Goal: Task Accomplishment & Management: Complete application form

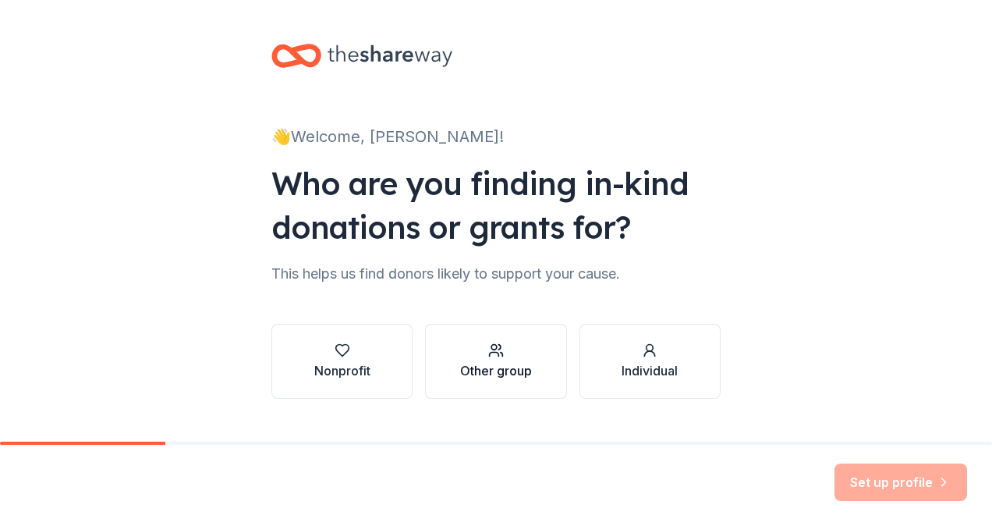
click at [495, 357] on icon "button" at bounding box center [496, 351] width 16 height 16
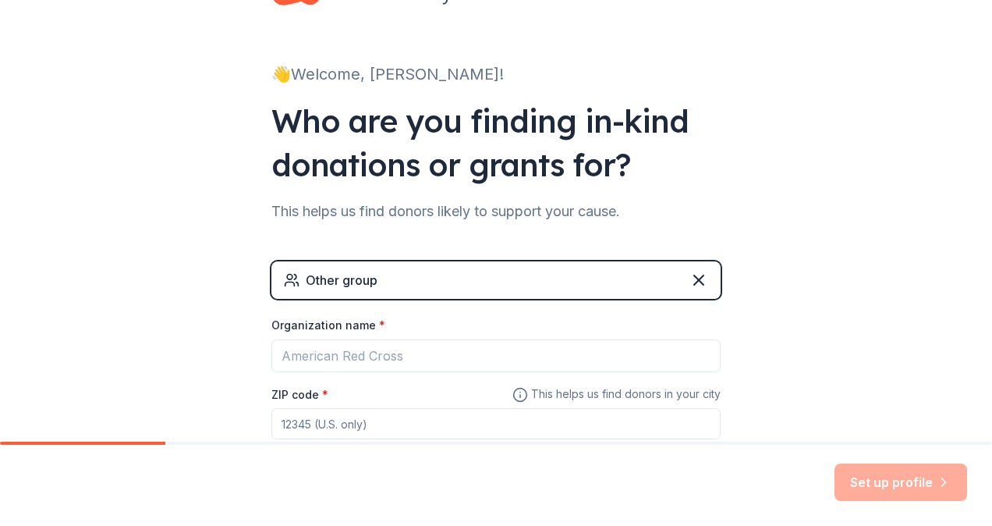
scroll to position [63, 0]
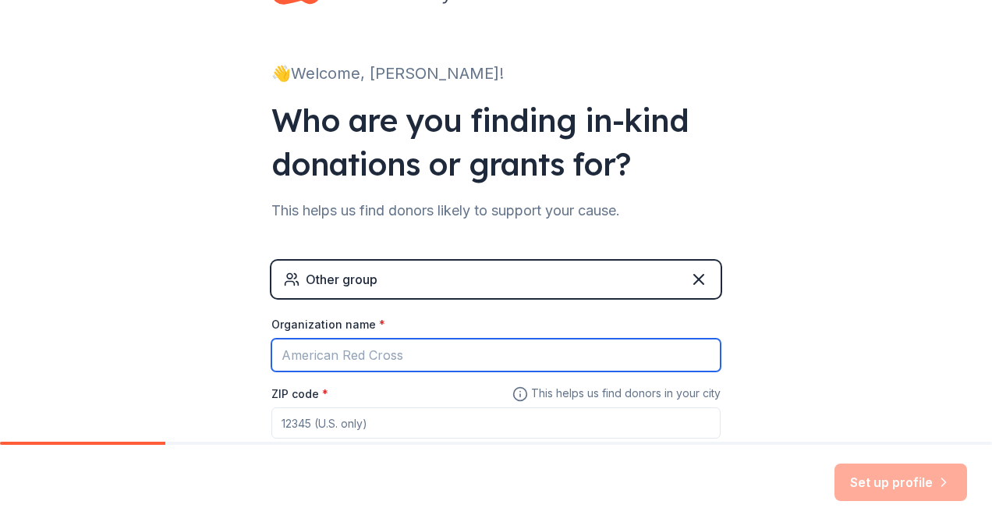
click at [470, 350] on input "Organization name *" at bounding box center [496, 355] width 449 height 33
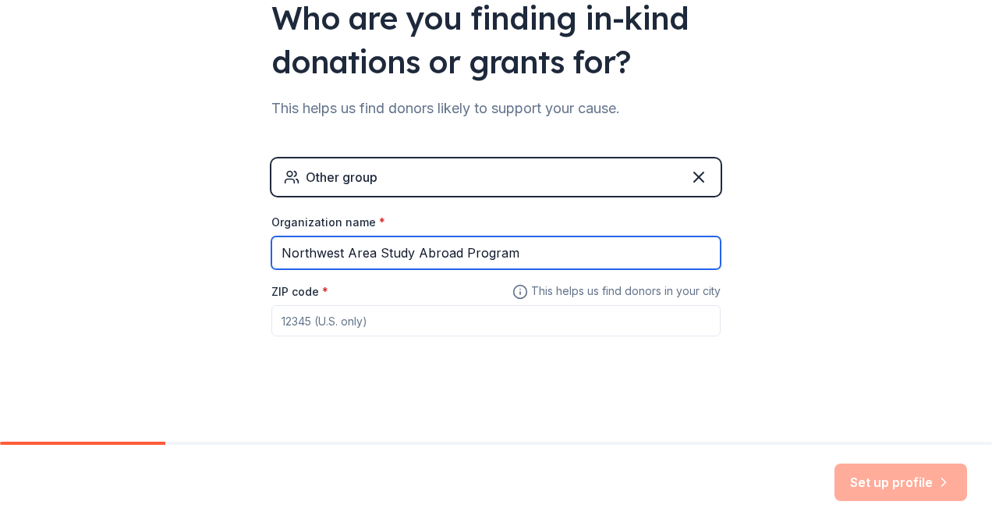
type input "Northwest Area Study Abroad Program"
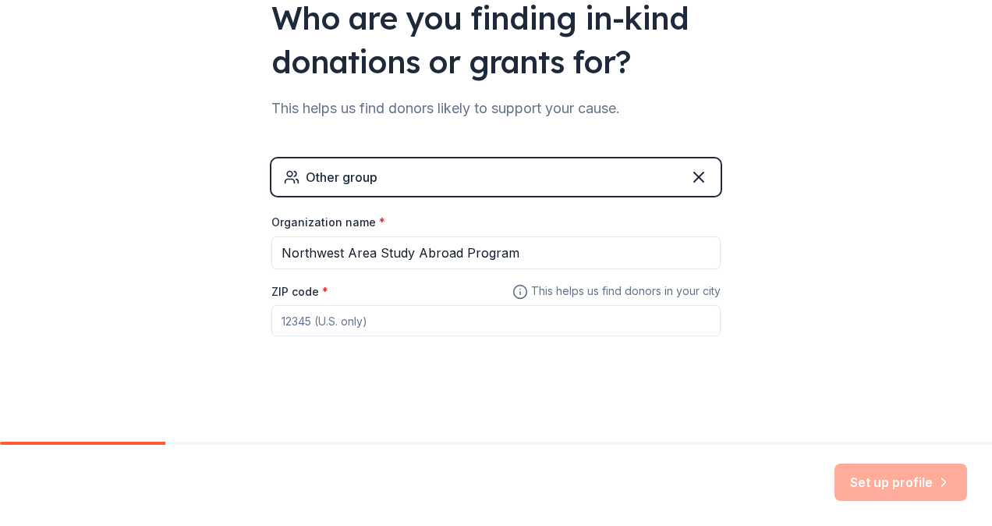
click at [294, 324] on input "ZIP code *" at bounding box center [496, 320] width 449 height 31
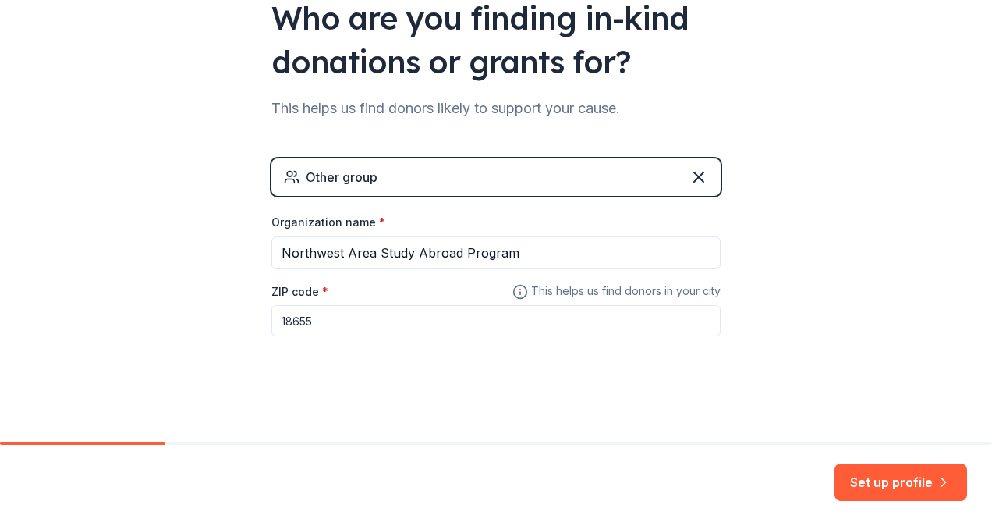
type input "18655"
click at [223, 318] on div "👋 Welcome, [PERSON_NAME]! Who are you finding in-kind donations or grants for? …" at bounding box center [496, 139] width 992 height 608
click at [877, 472] on button "Set up profile" at bounding box center [901, 481] width 133 height 37
click at [844, 357] on div "👋 Welcome, [PERSON_NAME]! Who are you finding in-kind donations or grants for? …" at bounding box center [496, 139] width 992 height 608
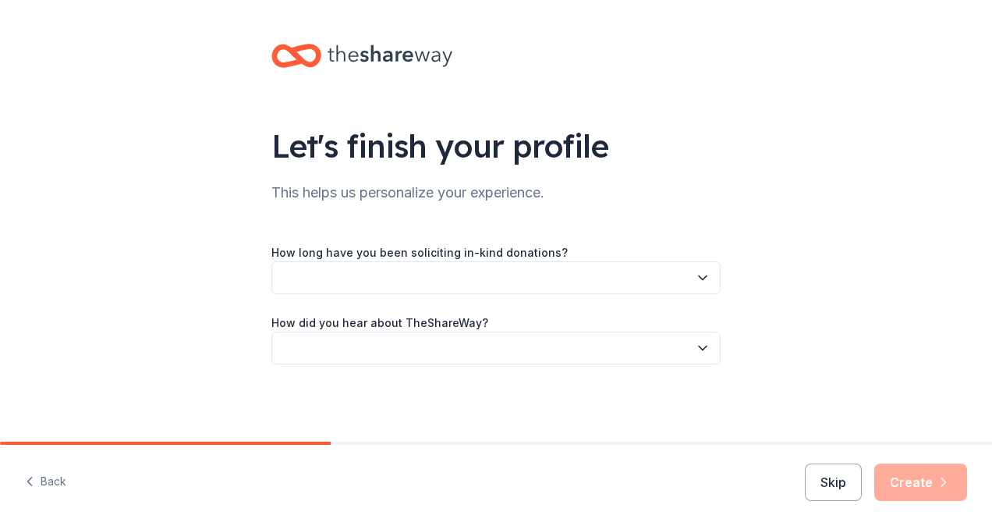
click at [698, 273] on icon "button" at bounding box center [703, 278] width 16 height 16
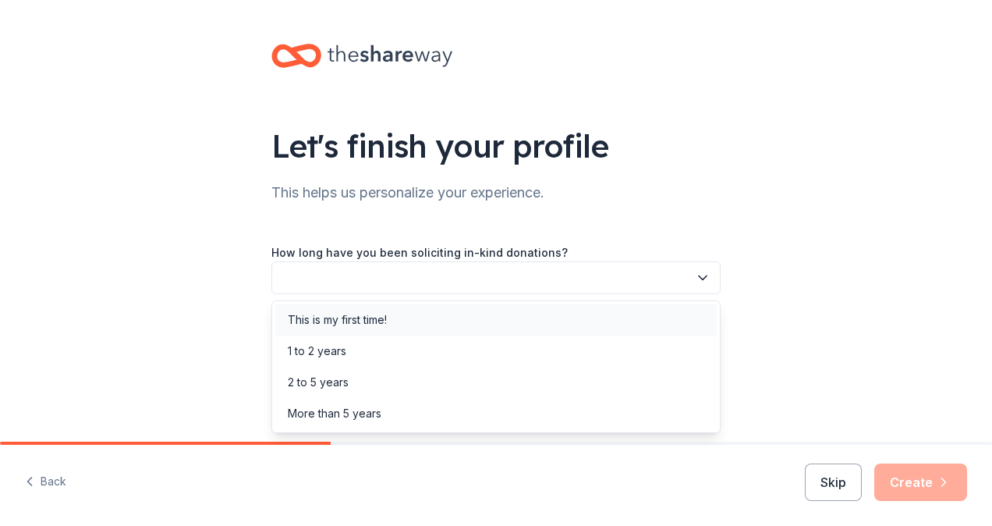
click at [557, 317] on div "This is my first time!" at bounding box center [496, 319] width 442 height 31
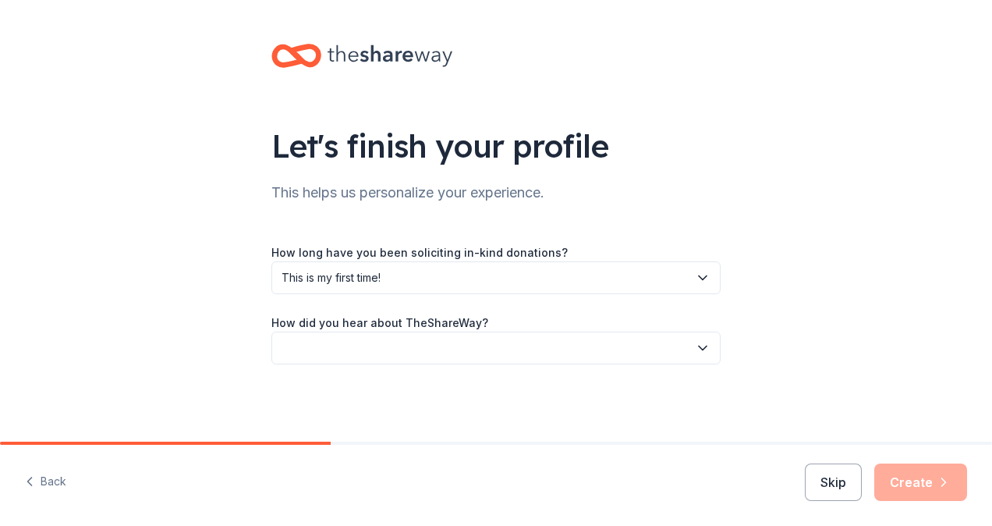
click at [701, 352] on icon "button" at bounding box center [703, 348] width 16 height 16
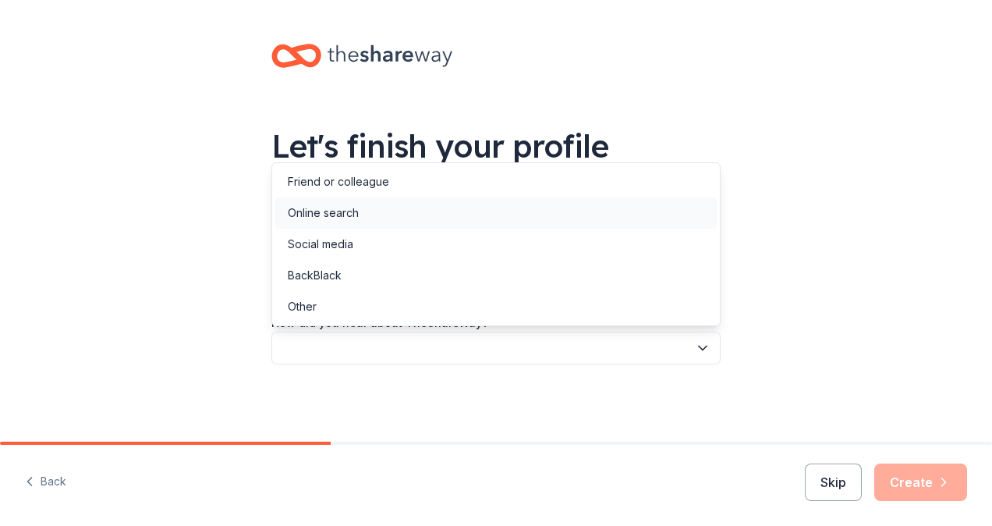
click at [589, 217] on div "Online search" at bounding box center [496, 212] width 442 height 31
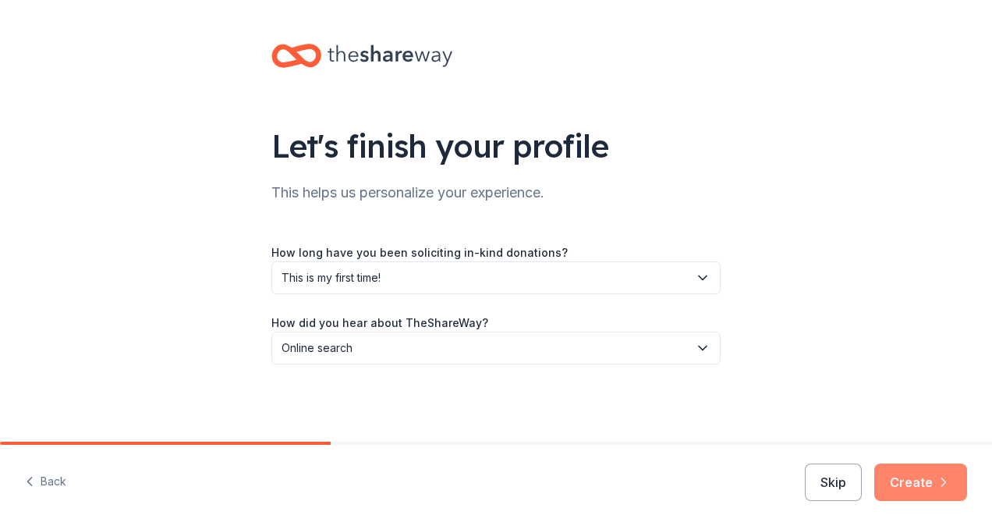
click at [925, 473] on button "Create" at bounding box center [921, 481] width 93 height 37
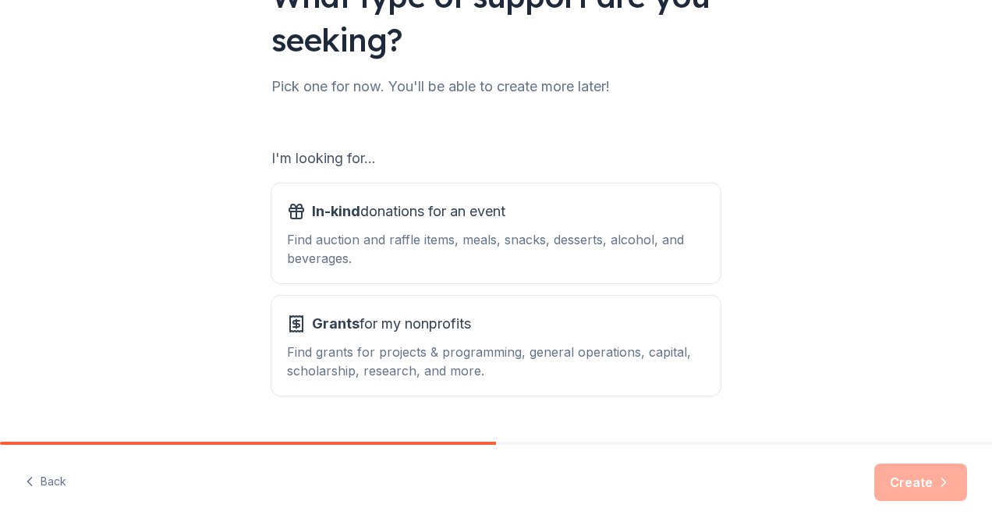
scroll to position [151, 0]
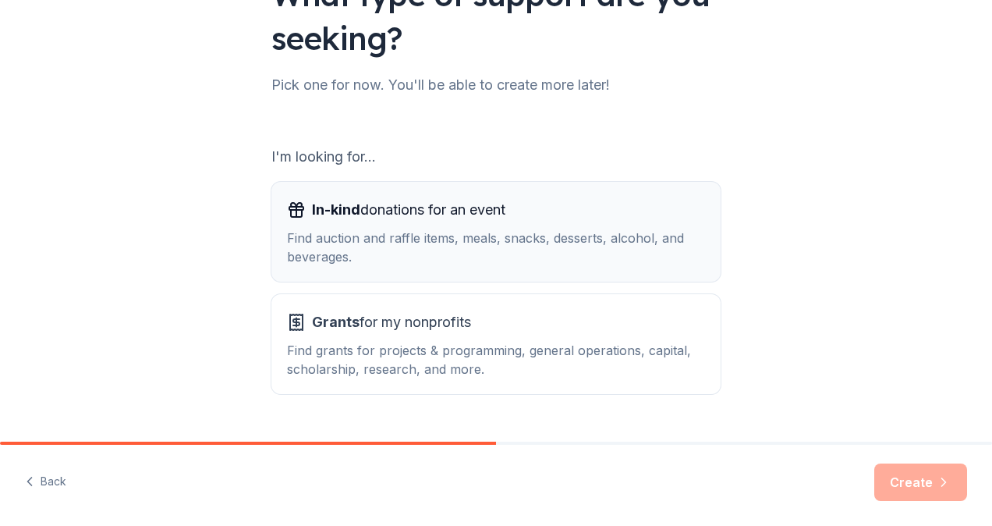
click at [495, 259] on div "Find auction and raffle items, meals, snacks, desserts, alcohol, and beverages." at bounding box center [496, 247] width 418 height 37
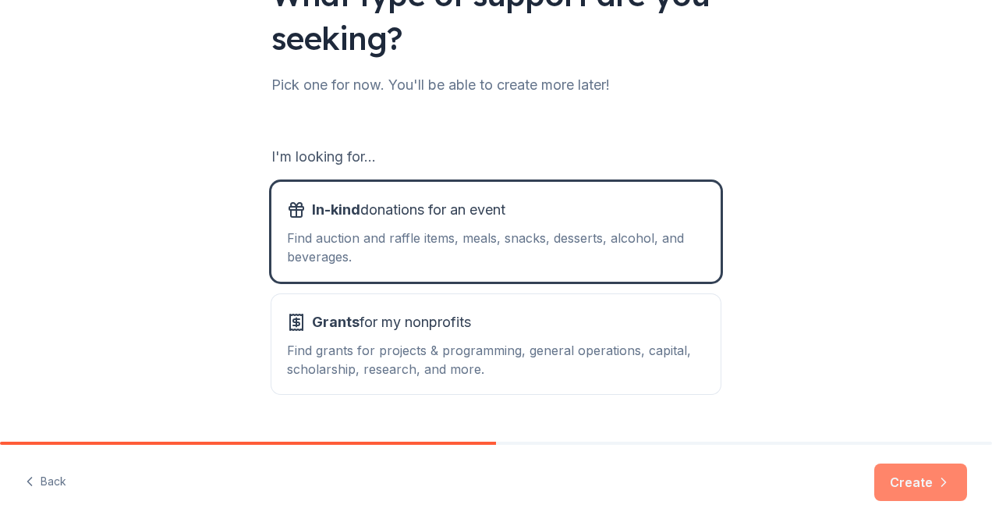
click at [902, 481] on button "Create" at bounding box center [921, 481] width 93 height 37
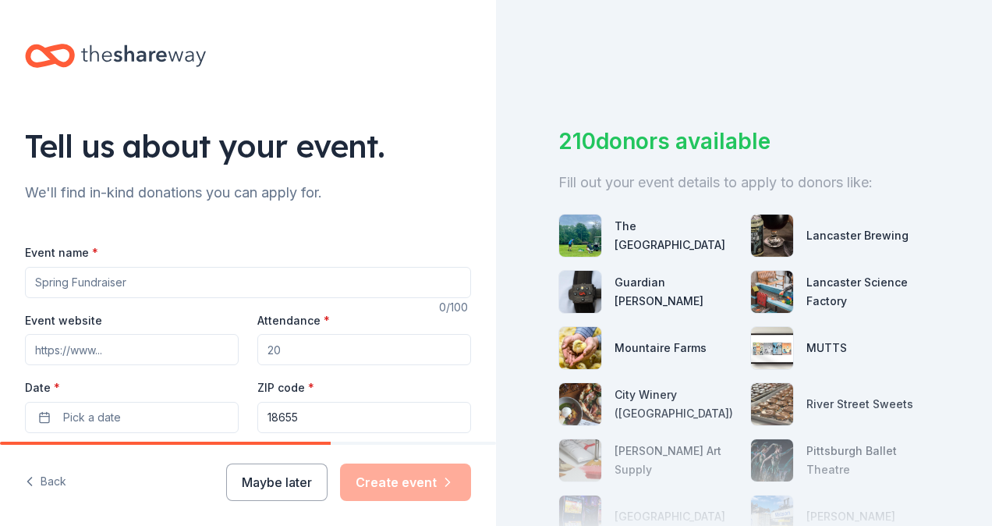
click at [204, 282] on input "Event name *" at bounding box center [248, 282] width 446 height 31
type input "Northwest Area Study Abroad [PERSON_NAME]"
click at [160, 343] on input "Event website" at bounding box center [132, 349] width 214 height 31
paste input "[URL][DOMAIN_NAME]"
type input "[URL][DOMAIN_NAME]"
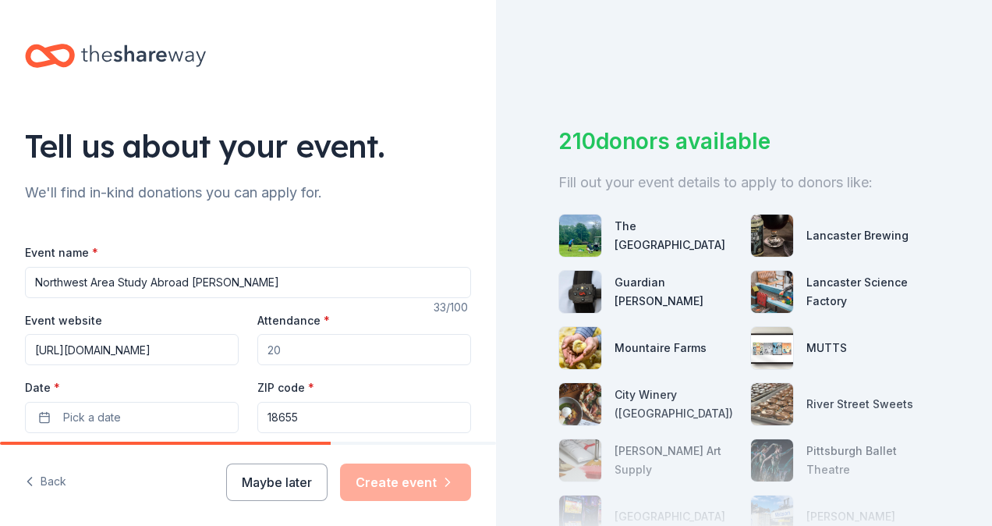
click at [290, 346] on input "Attendance *" at bounding box center [364, 349] width 214 height 31
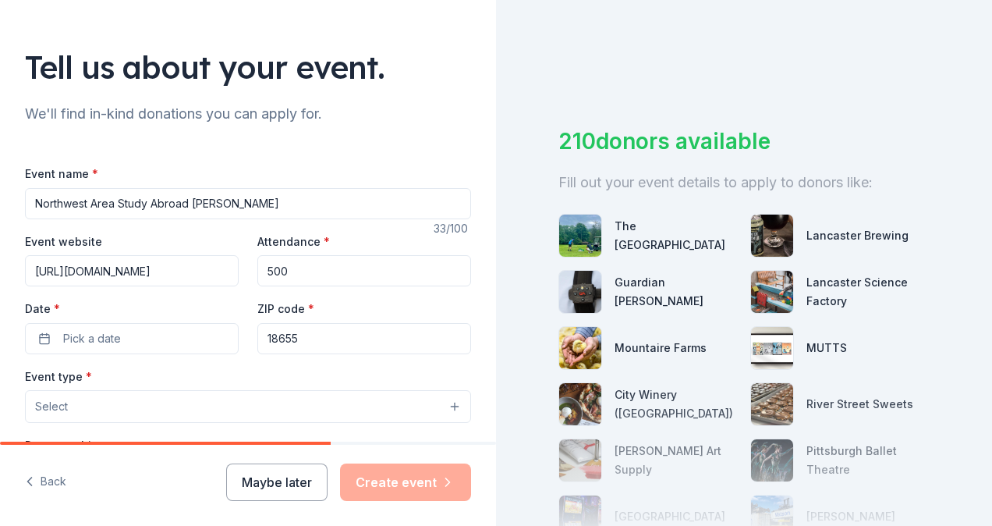
scroll to position [80, 0]
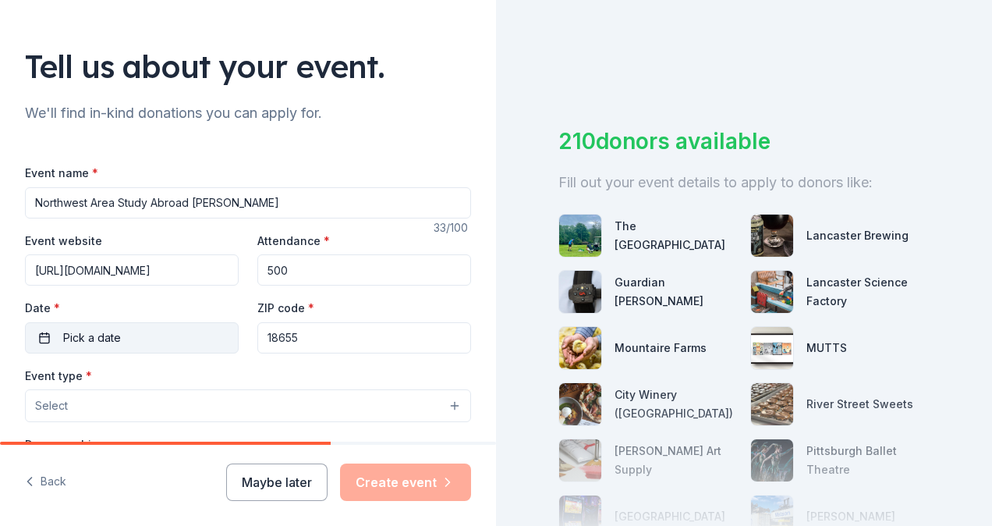
type input "500"
click at [159, 331] on button "Pick a date" at bounding box center [132, 337] width 214 height 31
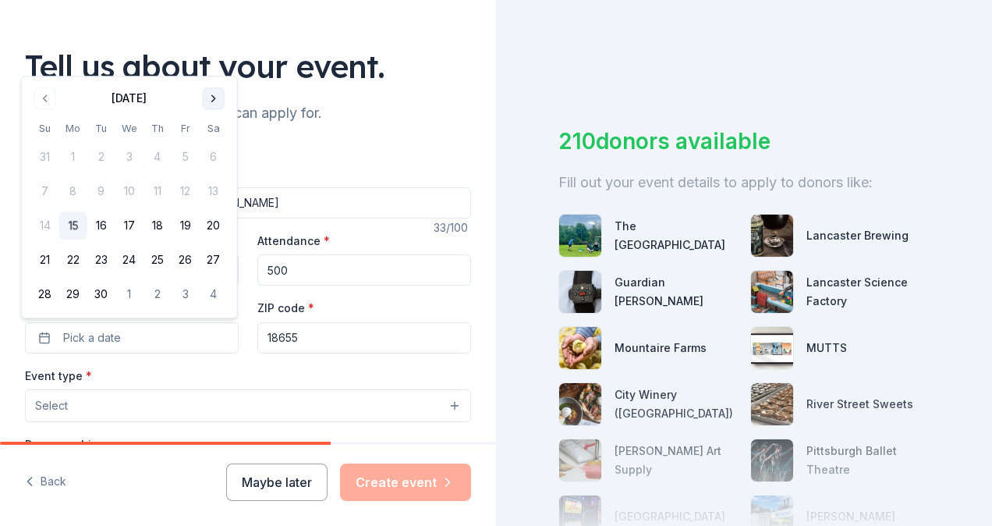
click at [213, 100] on button "Go to next month" at bounding box center [214, 98] width 22 height 22
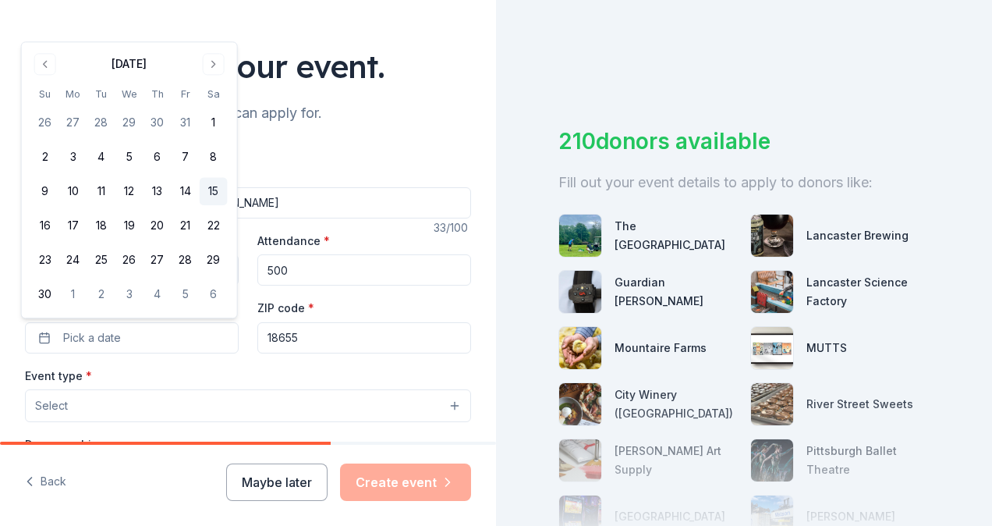
click at [210, 189] on button "15" at bounding box center [214, 192] width 28 height 28
click at [202, 357] on div "Event name * Northwest Area Study Abroad [PERSON_NAME] 33 /100 Event website [U…" at bounding box center [248, 523] width 446 height 721
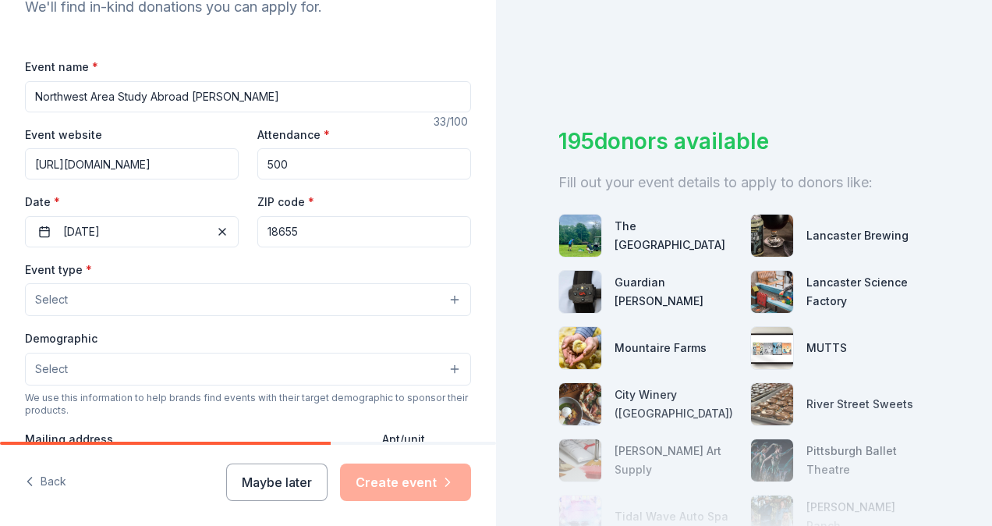
scroll to position [211, 0]
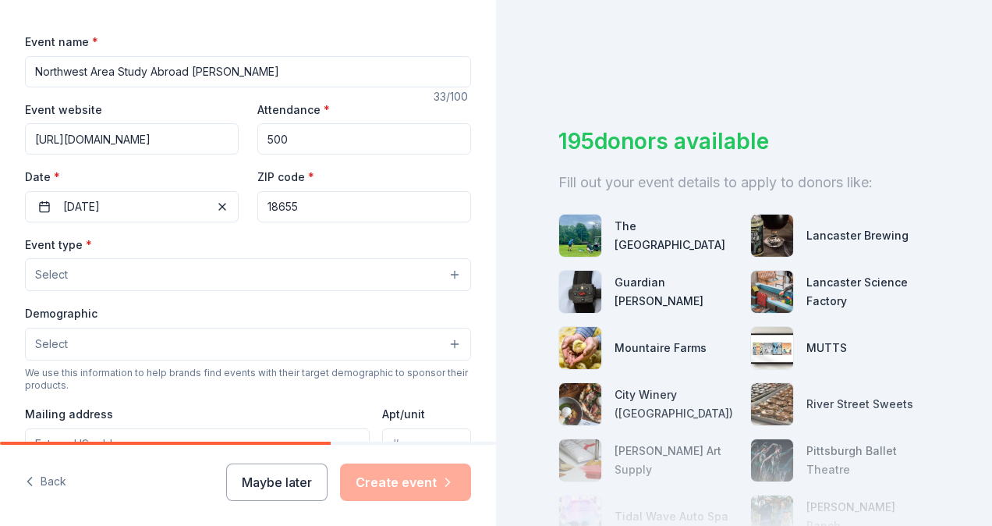
click at [321, 275] on button "Select" at bounding box center [248, 274] width 446 height 33
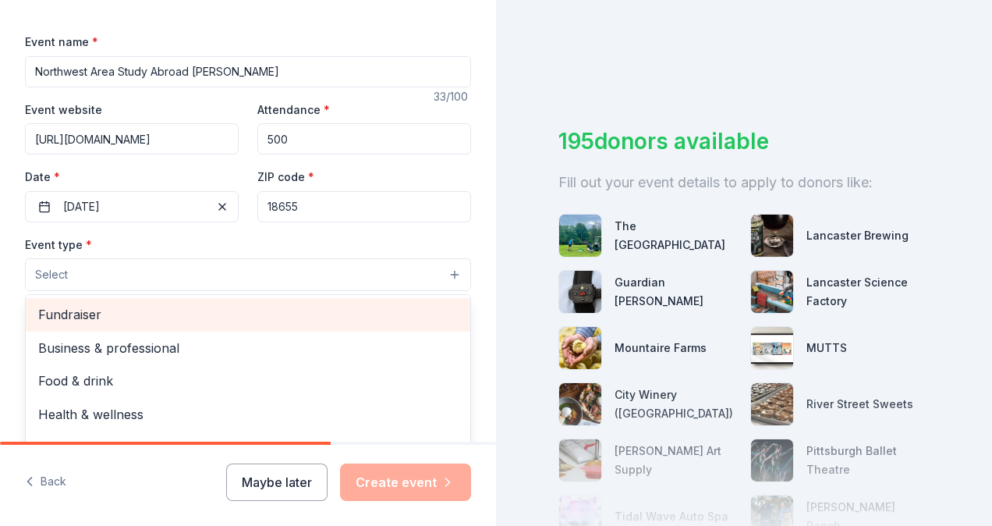
click at [356, 317] on span "Fundraiser" at bounding box center [248, 314] width 420 height 20
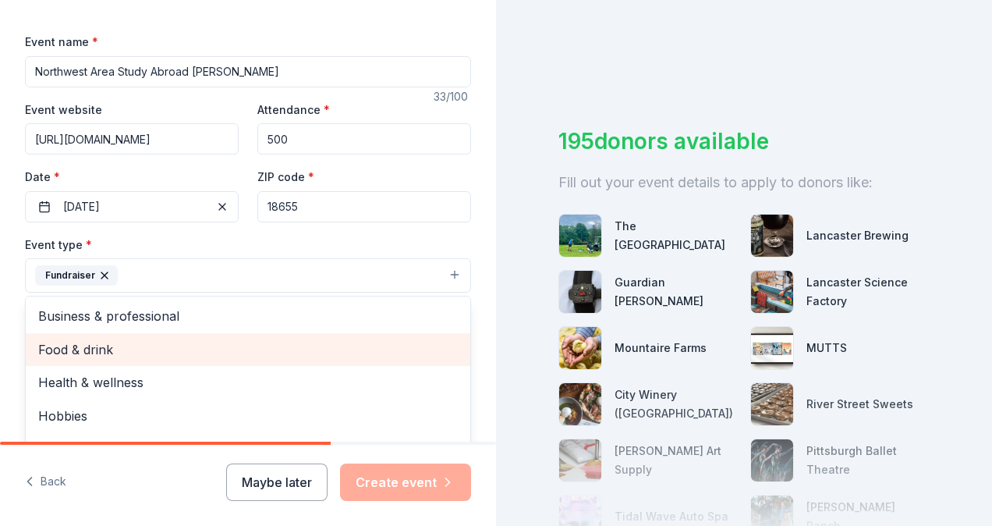
scroll to position [19, 0]
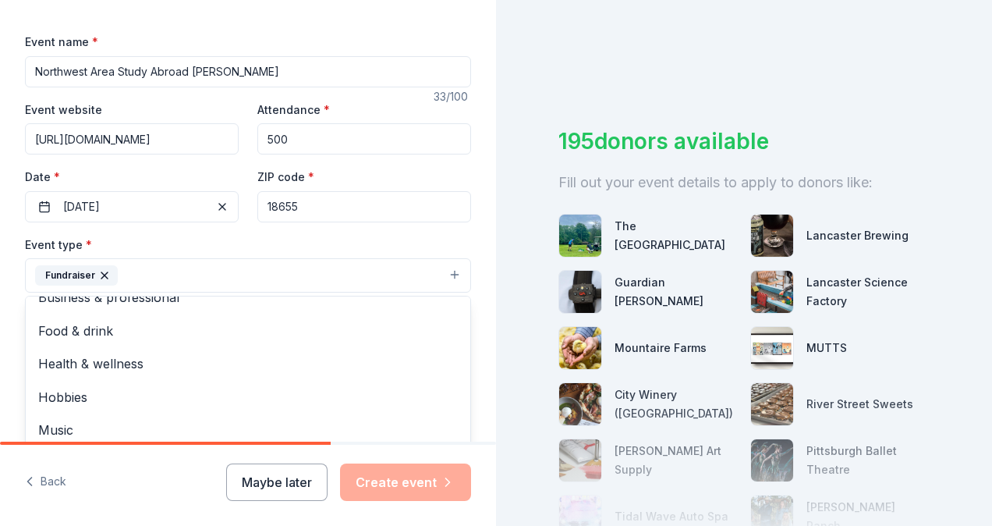
click at [470, 322] on div "Tell us about your event. We'll find in-kind donations you can apply for. Event…" at bounding box center [248, 309] width 496 height 1040
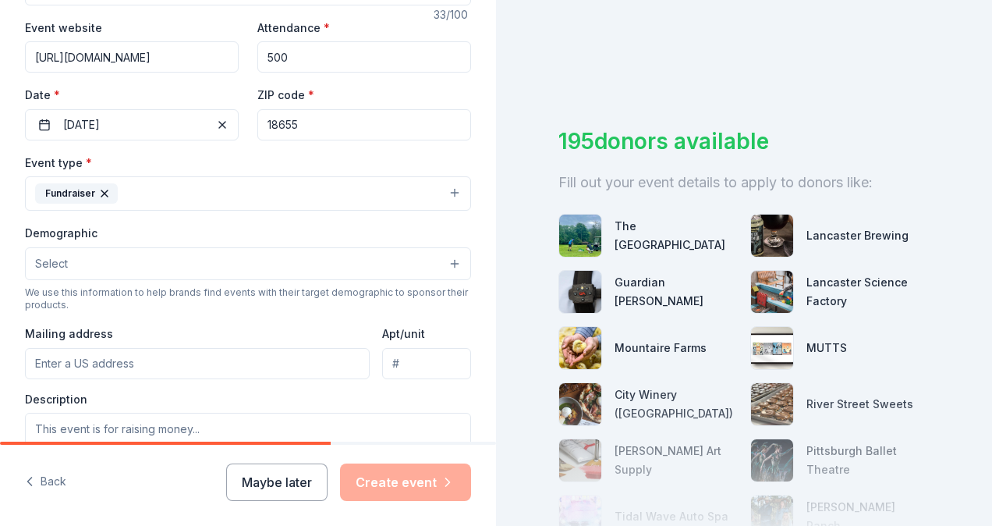
scroll to position [293, 0]
click at [392, 256] on button "Select" at bounding box center [248, 263] width 446 height 33
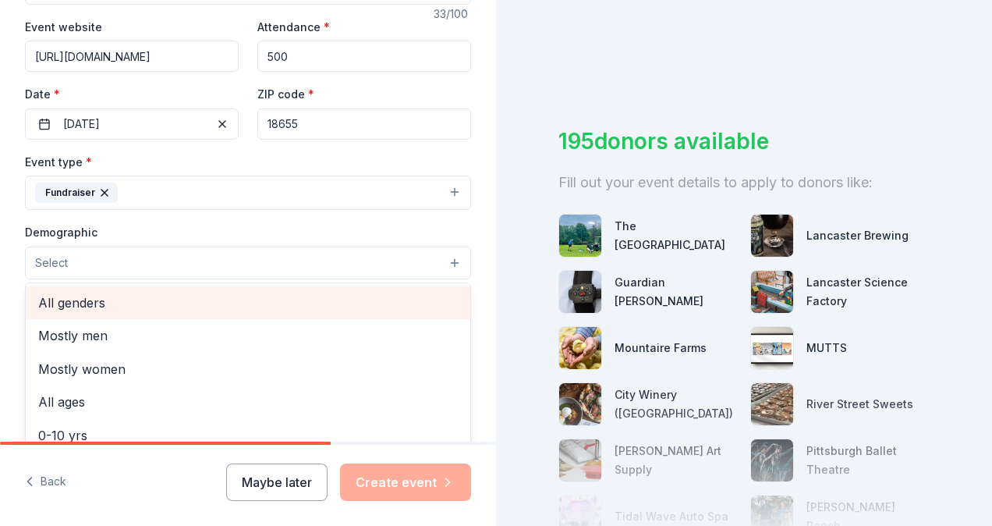
click at [336, 293] on span "All genders" at bounding box center [248, 303] width 420 height 20
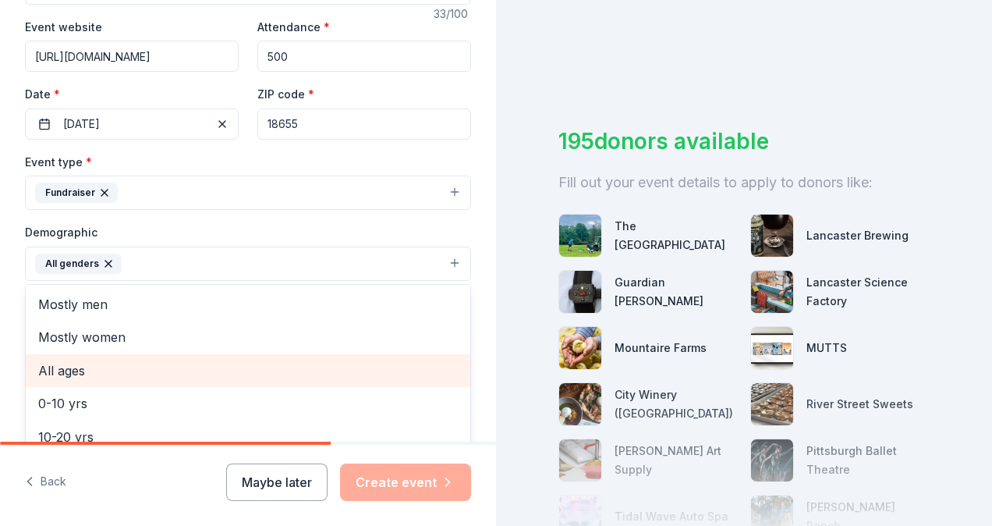
click at [257, 363] on span "All ages" at bounding box center [248, 370] width 420 height 20
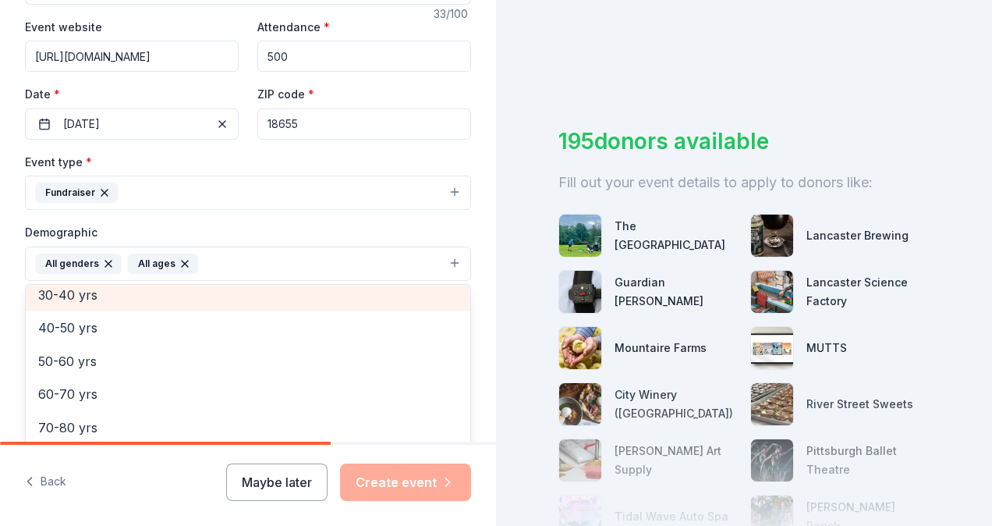
scroll to position [184, 0]
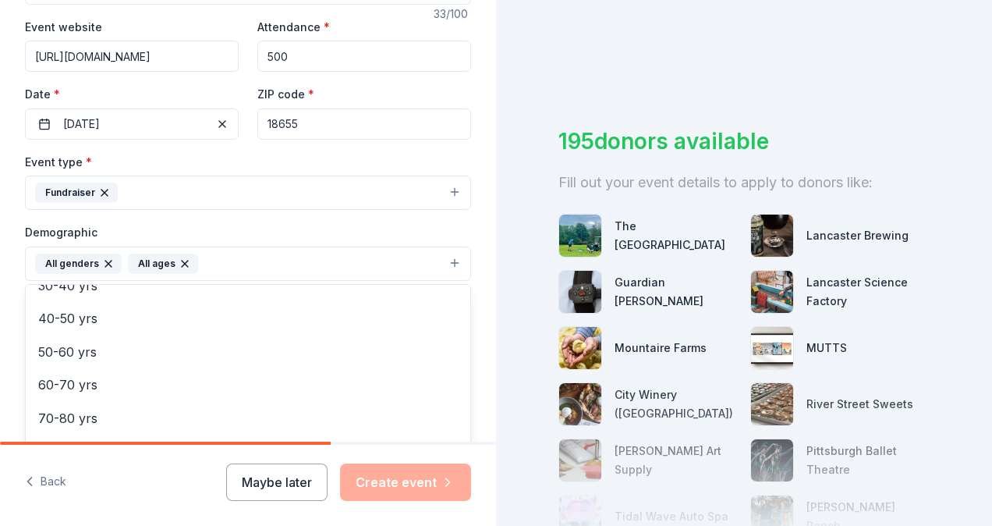
click at [10, 368] on div "Tell us about your event. We'll find in-kind donations you can apply for. Event…" at bounding box center [248, 228] width 496 height 1042
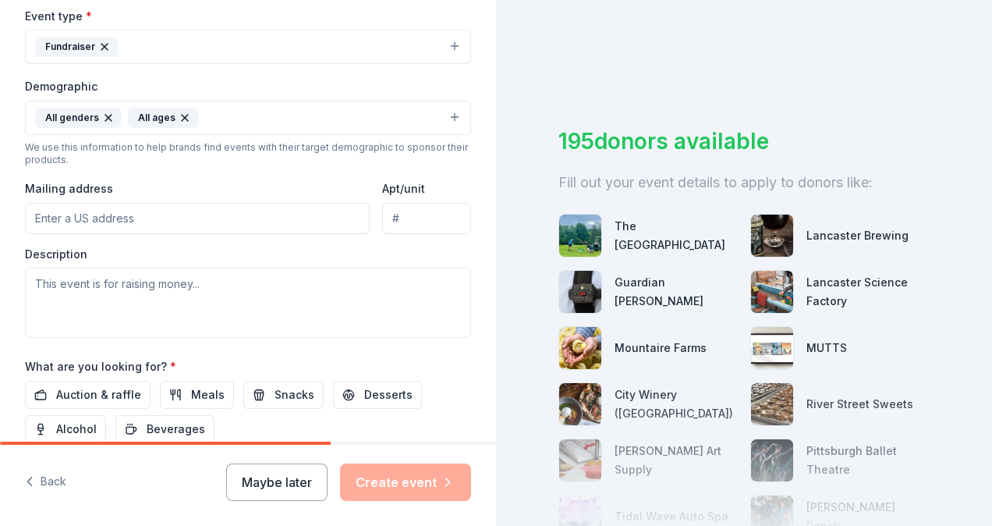
scroll to position [439, 0]
click at [189, 212] on input "Mailing address" at bounding box center [197, 219] width 345 height 31
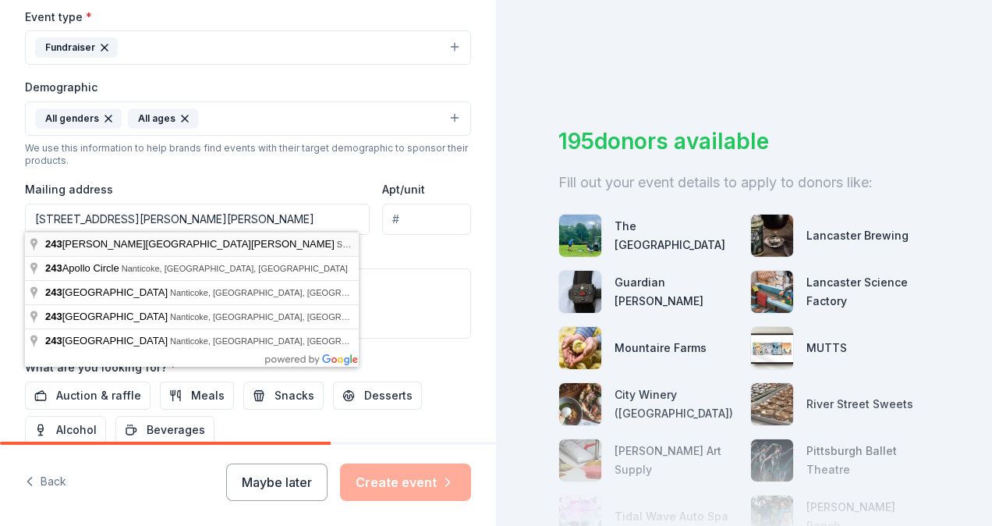
type input "[STREET_ADDRESS][PERSON_NAME][PERSON_NAME]"
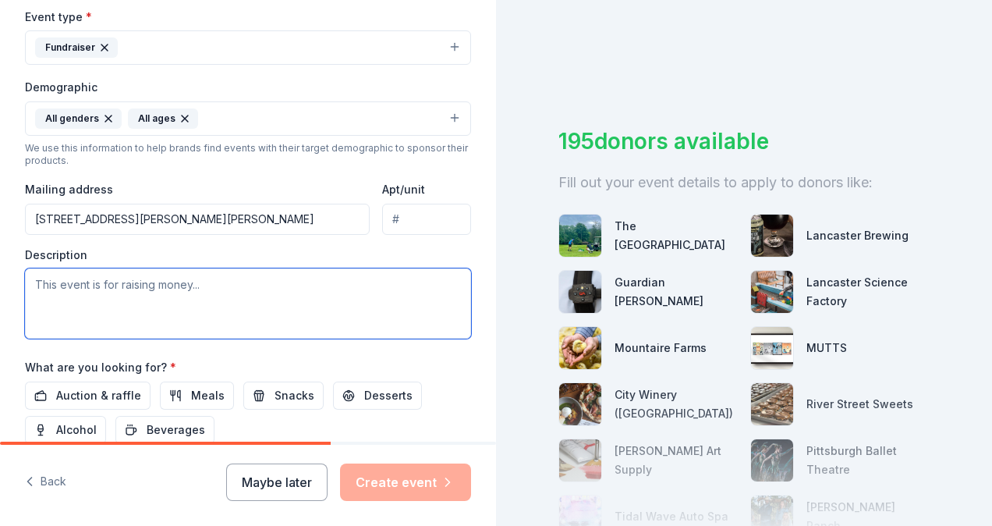
click at [190, 278] on textarea at bounding box center [248, 303] width 446 height 70
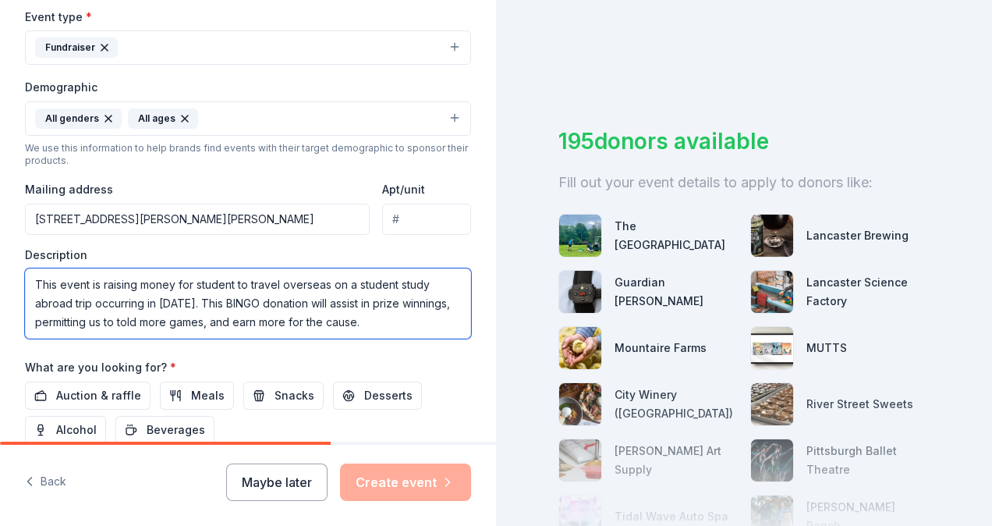
click at [135, 316] on textarea "This event is raising money for student to travel overseas on a student study a…" at bounding box center [248, 303] width 446 height 70
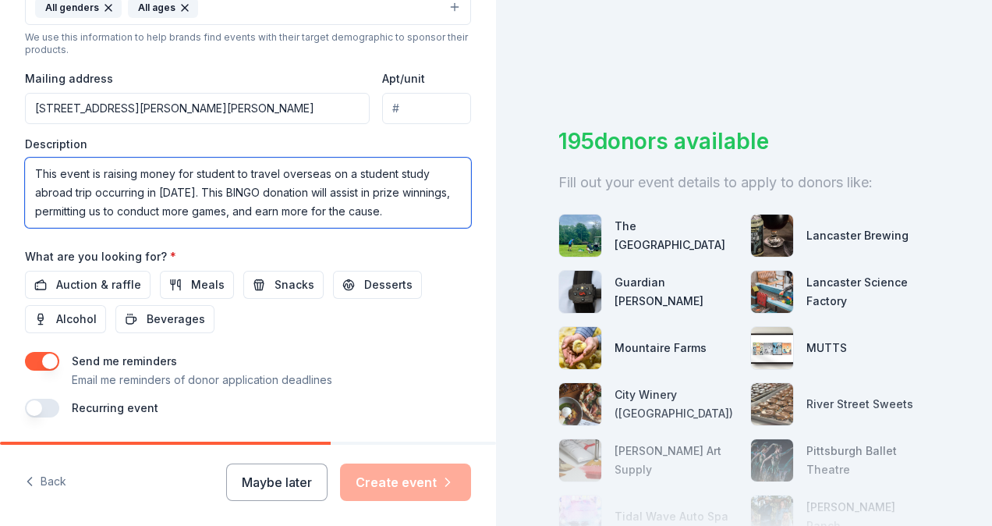
scroll to position [550, 0]
type textarea "This event is raising money for student to travel overseas on a student study a…"
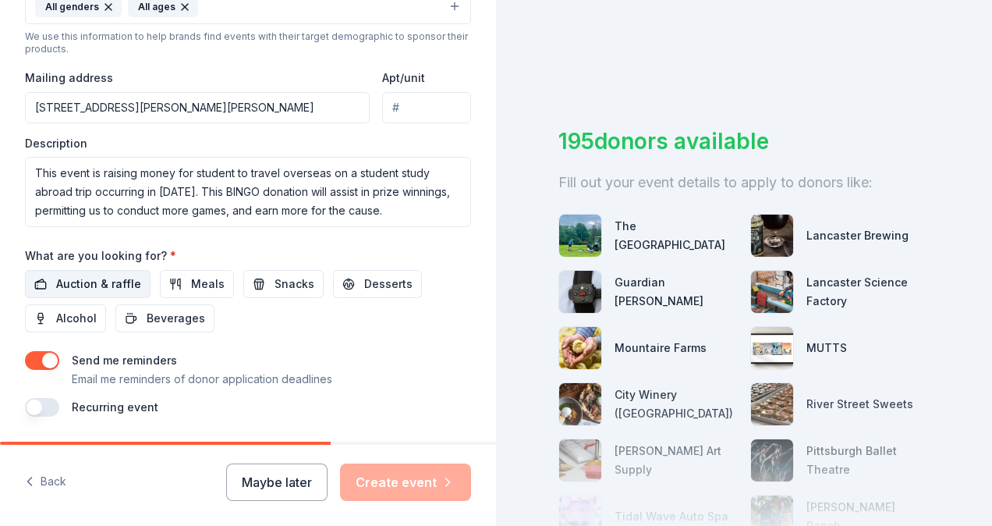
click at [97, 276] on span "Auction & raffle" at bounding box center [98, 284] width 85 height 19
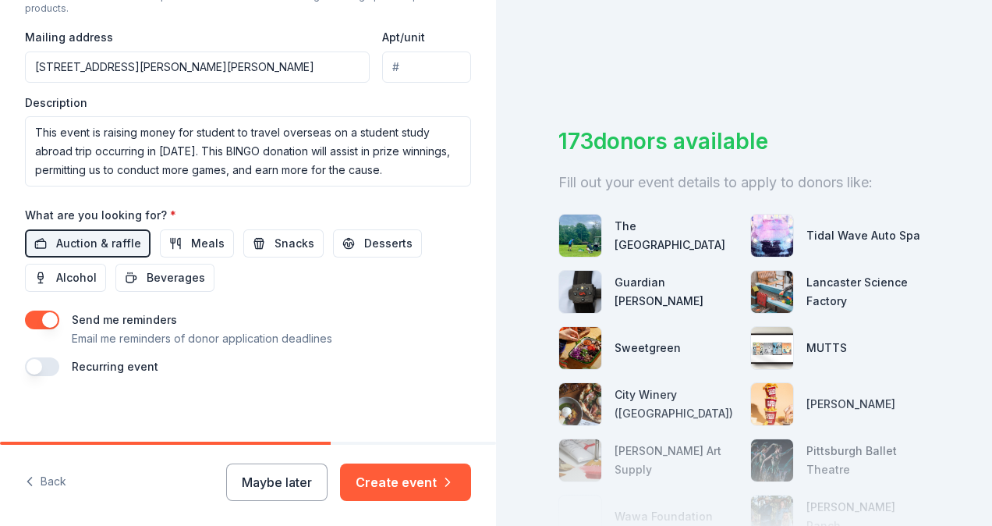
scroll to position [595, 0]
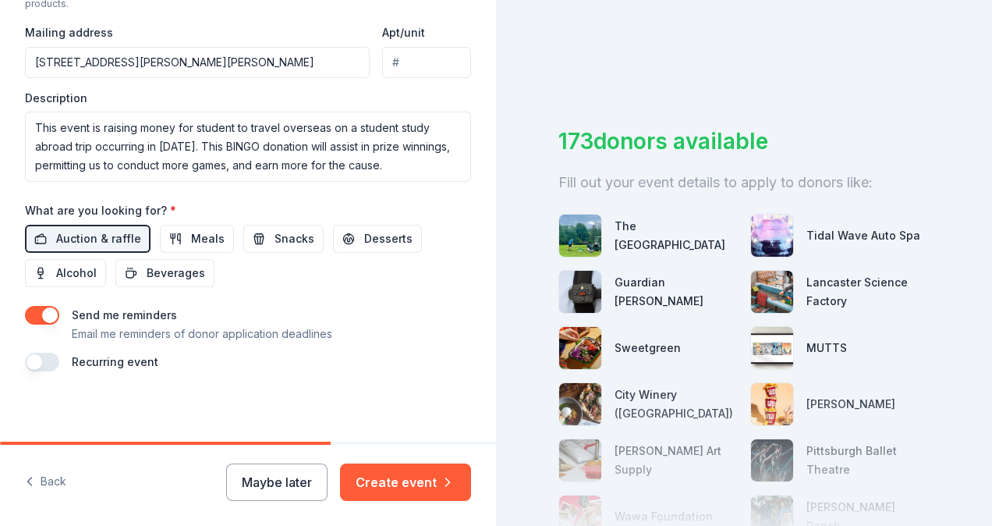
click at [41, 354] on button "button" at bounding box center [42, 362] width 34 height 19
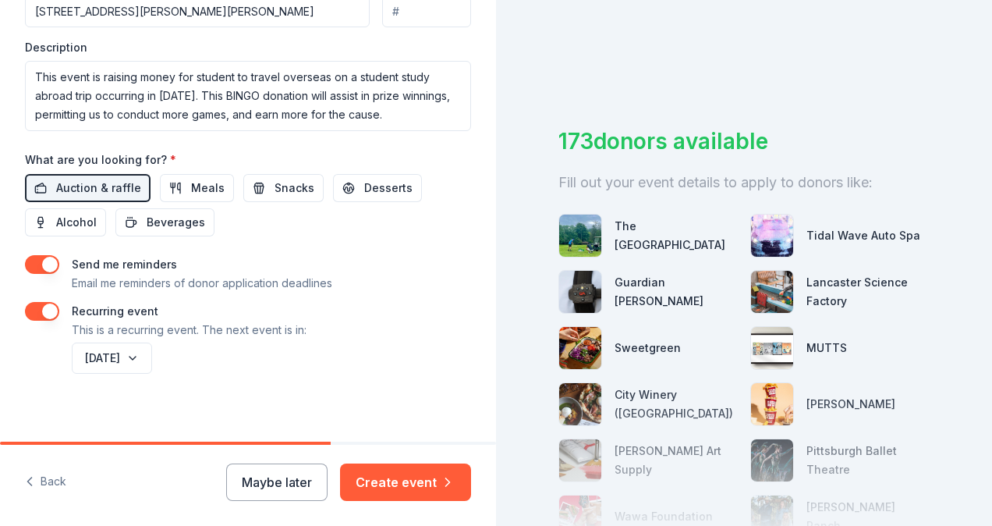
scroll to position [646, 0]
click at [397, 477] on button "Create event" at bounding box center [405, 481] width 131 height 37
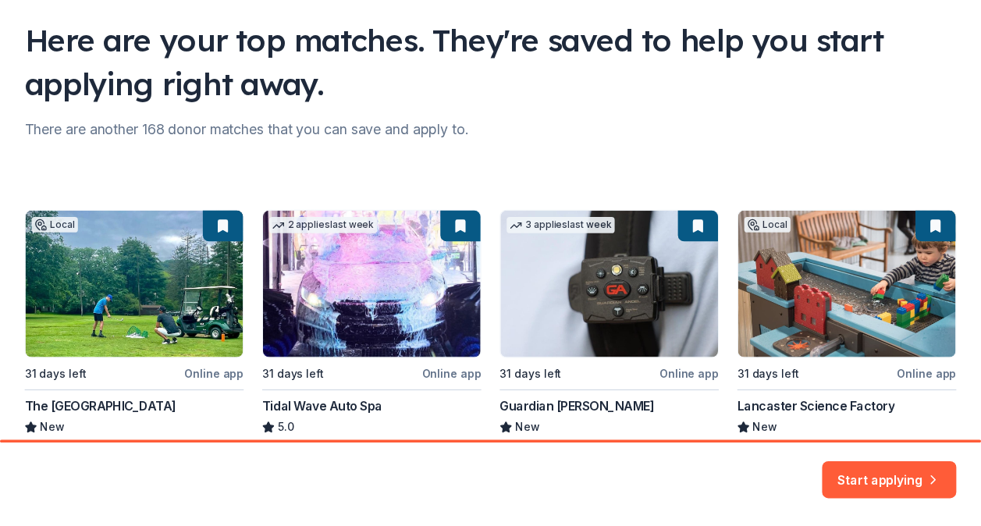
scroll to position [205, 0]
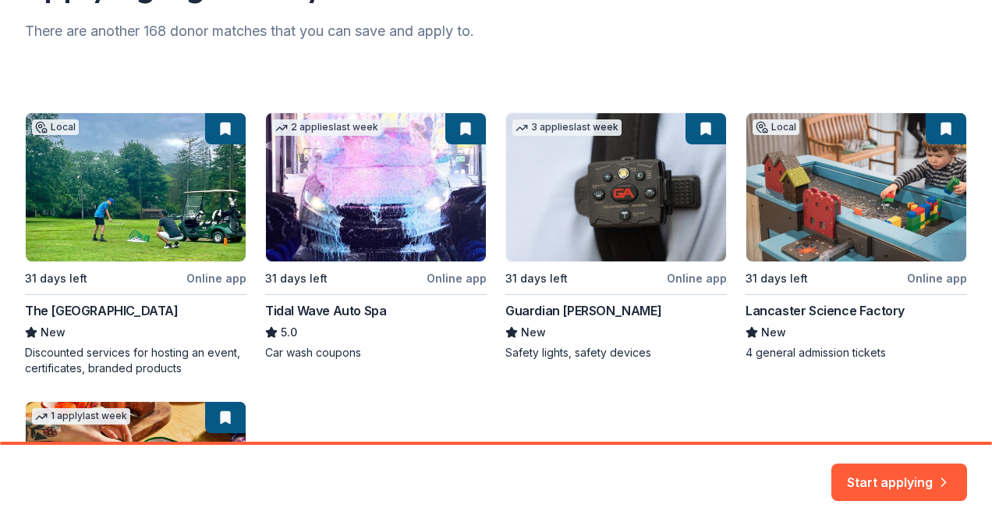
click at [601, 211] on div "Local 31 days left Online app The [GEOGRAPHIC_DATA] and Golf Resort New Discoun…" at bounding box center [496, 380] width 943 height 537
click at [871, 467] on button "Start applying" at bounding box center [900, 472] width 136 height 37
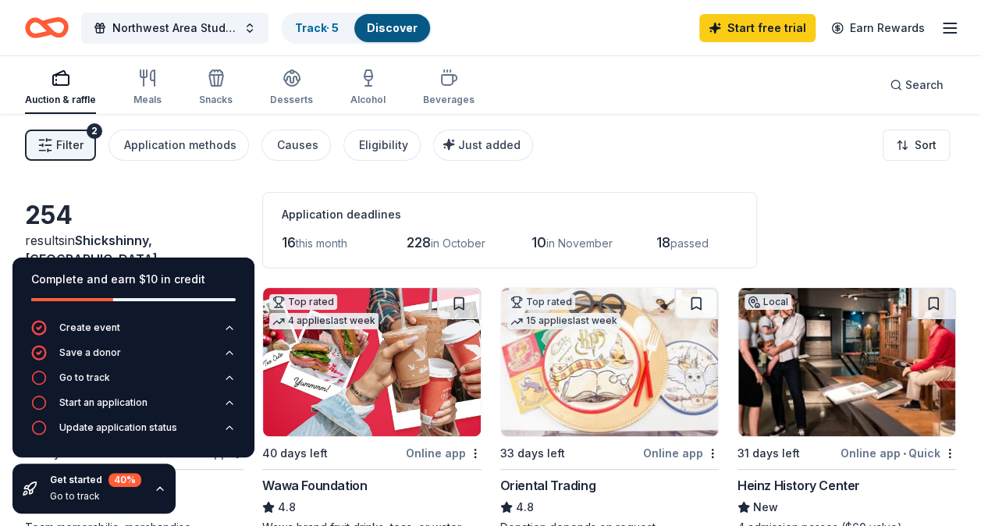
click at [680, 343] on img at bounding box center [609, 362] width 217 height 148
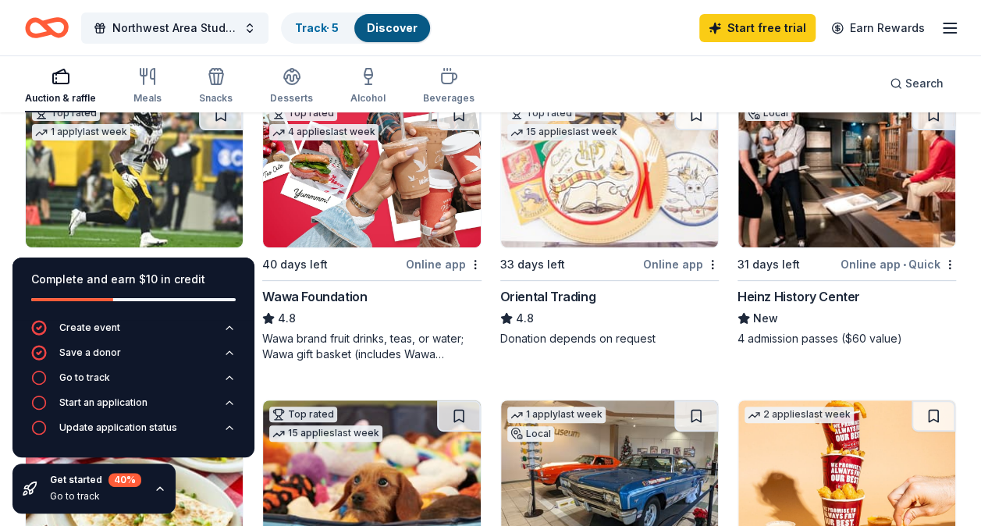
scroll to position [201, 0]
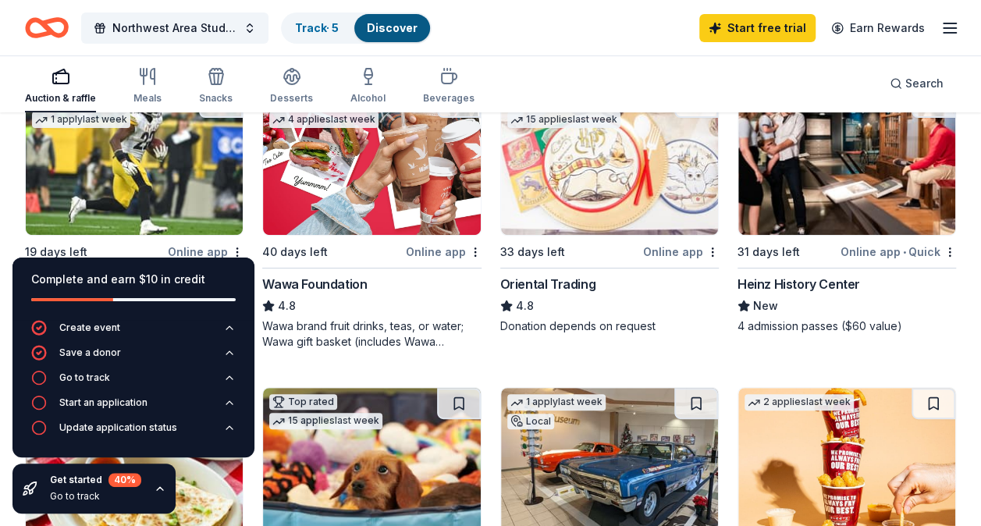
click at [384, 176] on img at bounding box center [371, 161] width 217 height 148
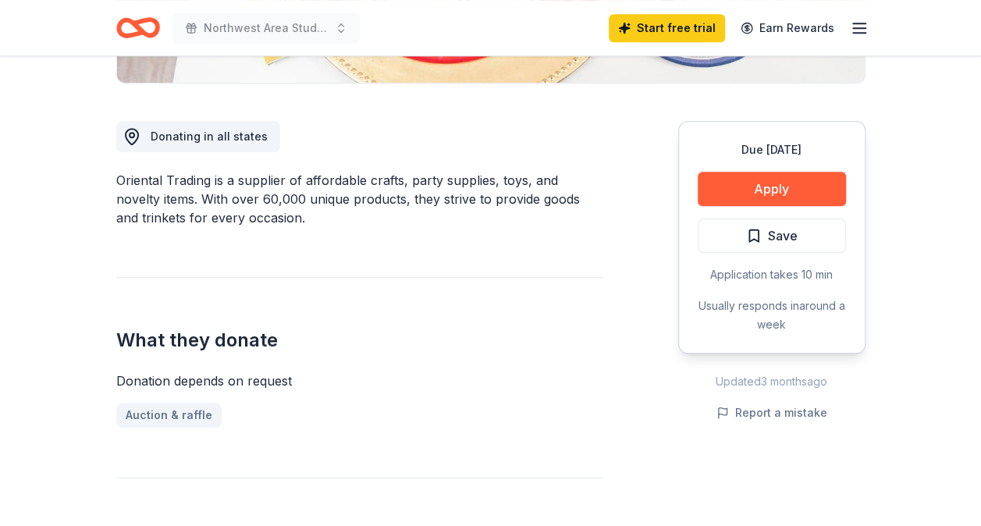
scroll to position [220, 0]
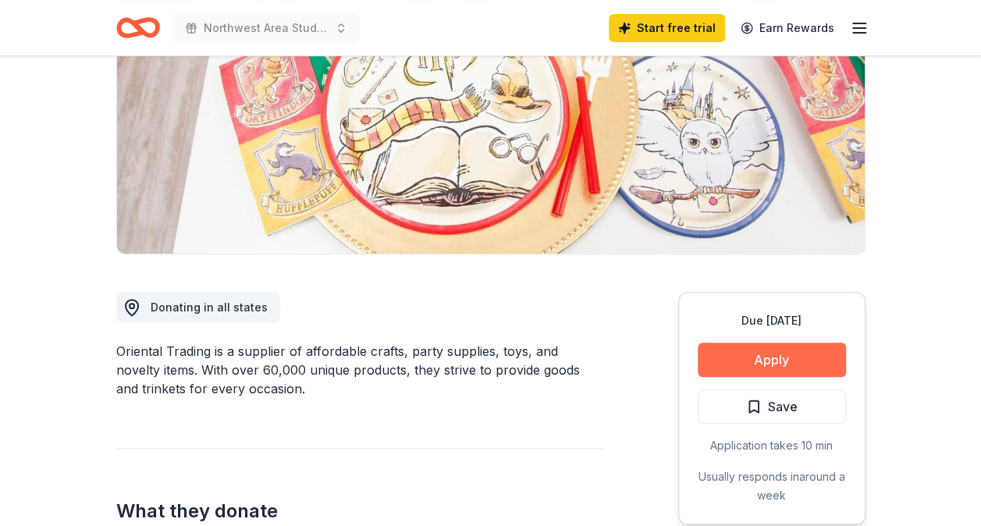
click at [724, 357] on button "Apply" at bounding box center [772, 360] width 148 height 34
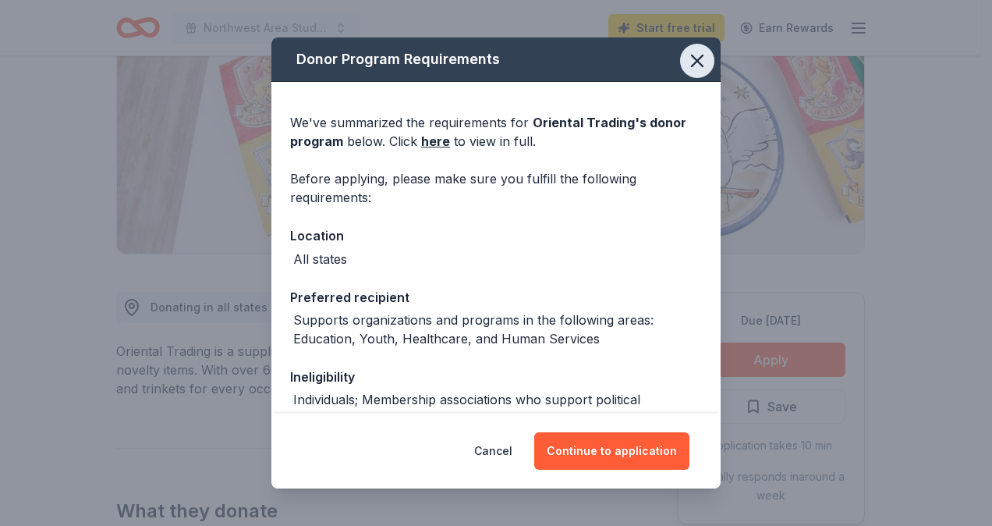
click at [687, 62] on icon "button" at bounding box center [698, 61] width 22 height 22
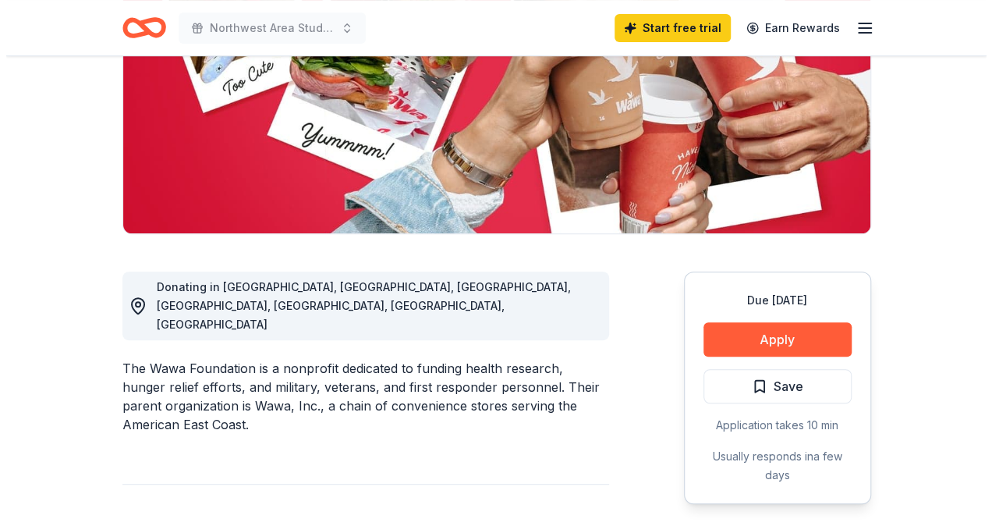
scroll to position [286, 0]
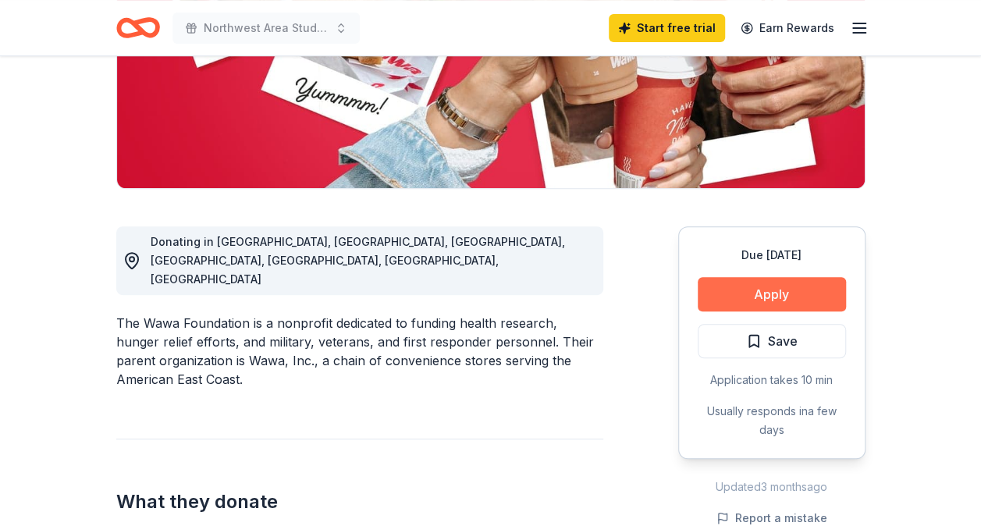
click at [731, 293] on button "Apply" at bounding box center [772, 294] width 148 height 34
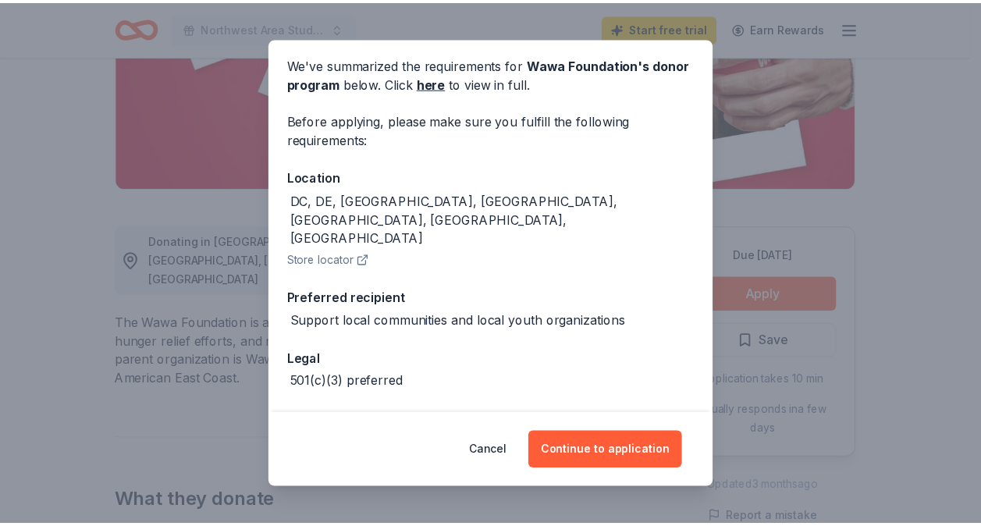
scroll to position [81, 0]
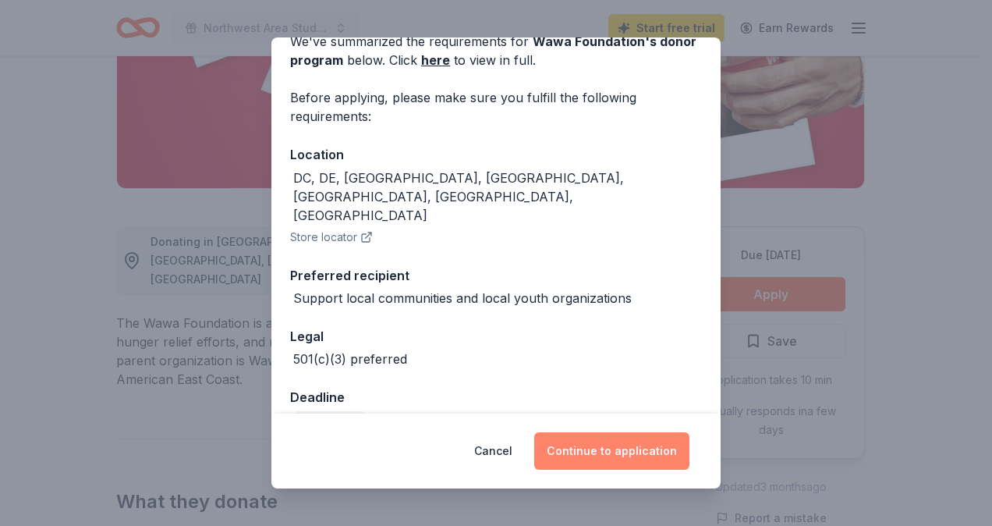
click at [586, 456] on button "Continue to application" at bounding box center [611, 450] width 155 height 37
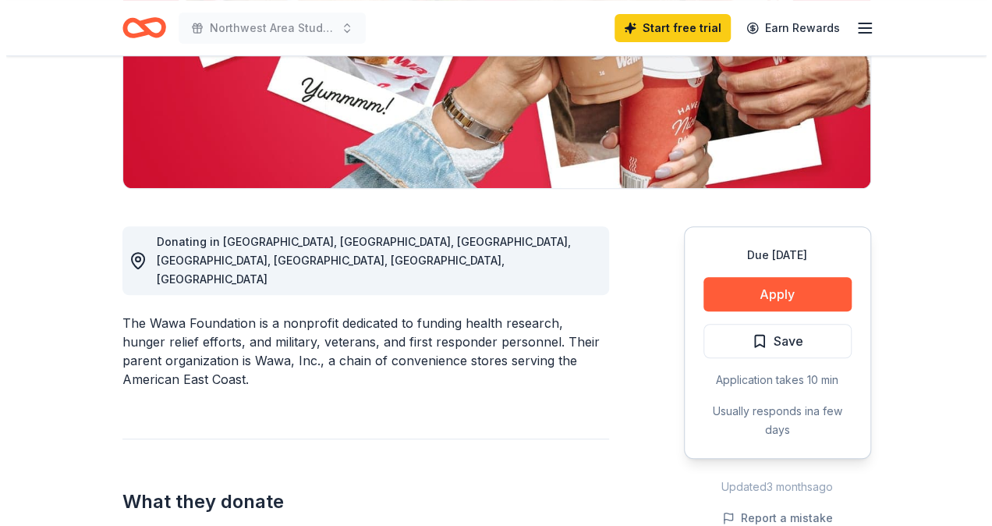
scroll to position [0, 0]
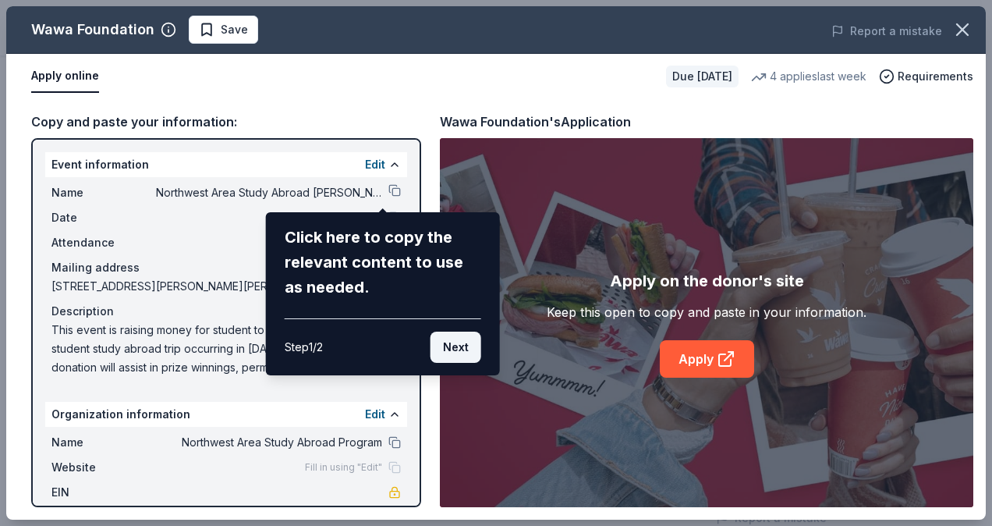
click at [459, 351] on button "Next" at bounding box center [456, 347] width 51 height 31
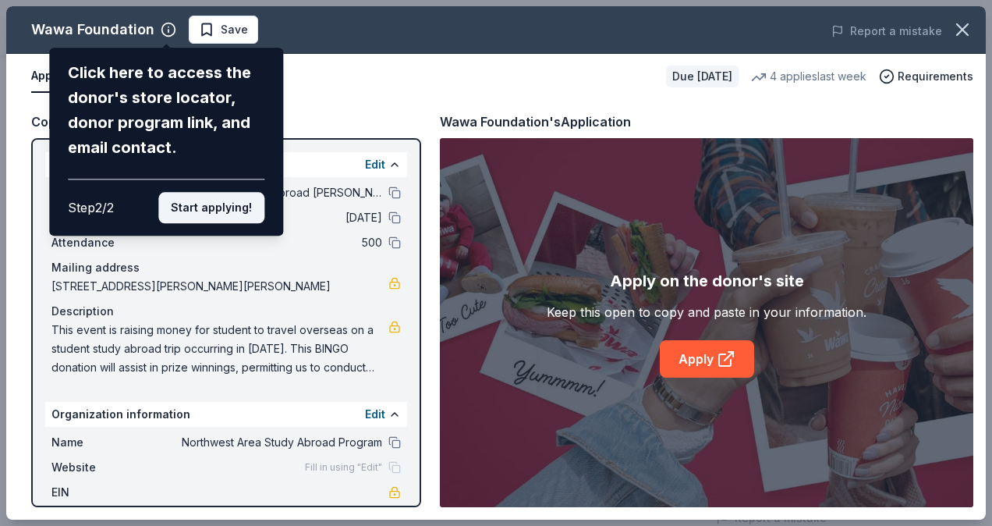
click at [201, 204] on button "Start applying!" at bounding box center [211, 207] width 106 height 31
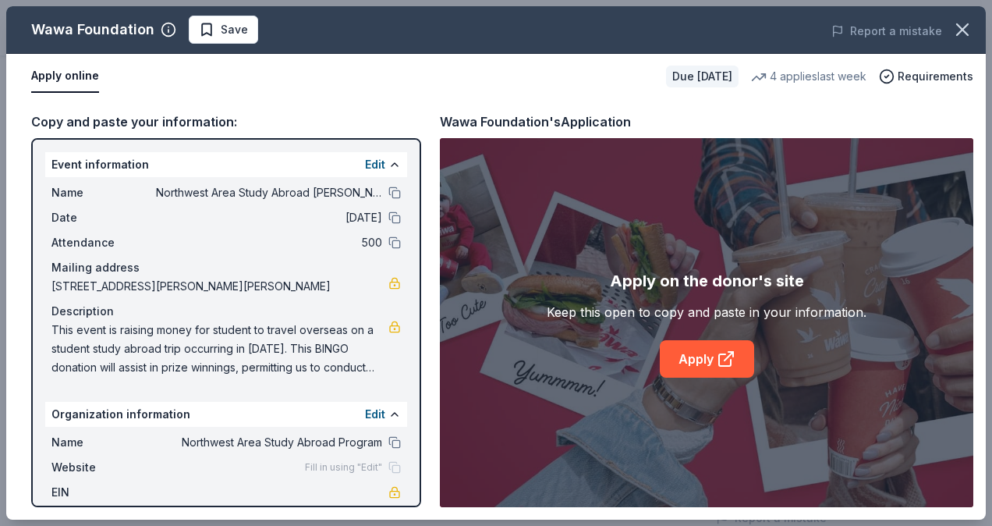
click at [265, 308] on div "Wawa Foundation Save Report a mistake Apply online Due in 40 days 4 applies las…" at bounding box center [496, 262] width 980 height 513
drag, startPoint x: 412, startPoint y: 304, endPoint x: 417, endPoint y: 484, distance: 180.3
click at [417, 484] on div "Wawa Foundation Save Report a mistake Apply online Due in 40 days 4 applies las…" at bounding box center [496, 262] width 980 height 513
click at [705, 367] on link "Apply" at bounding box center [707, 358] width 94 height 37
